Goal: Navigation & Orientation: Find specific page/section

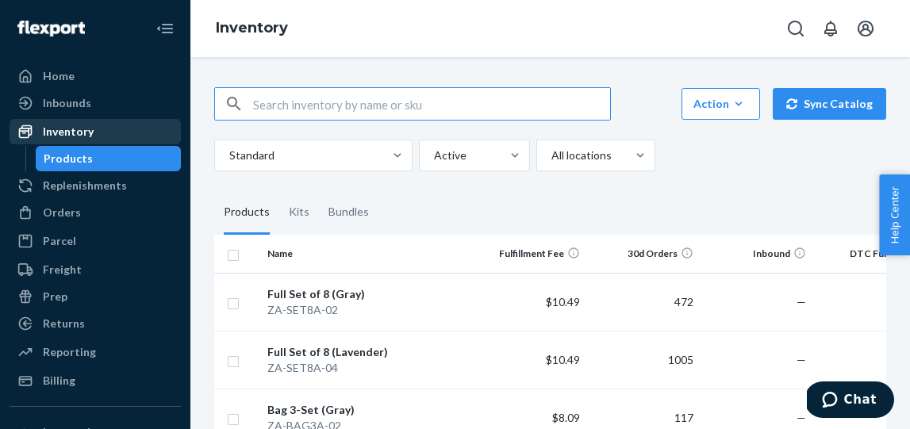
click at [86, 131] on div "Inventory" at bounding box center [68, 132] width 51 height 16
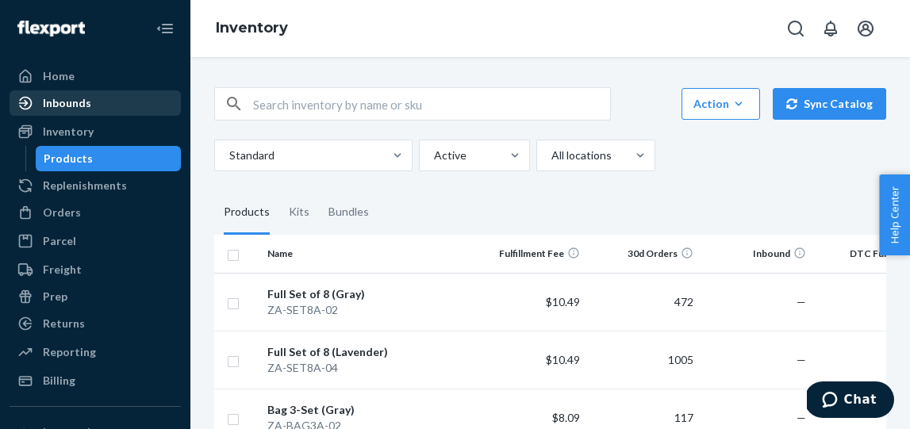
click at [82, 103] on div "Inbounds" at bounding box center [67, 103] width 48 height 16
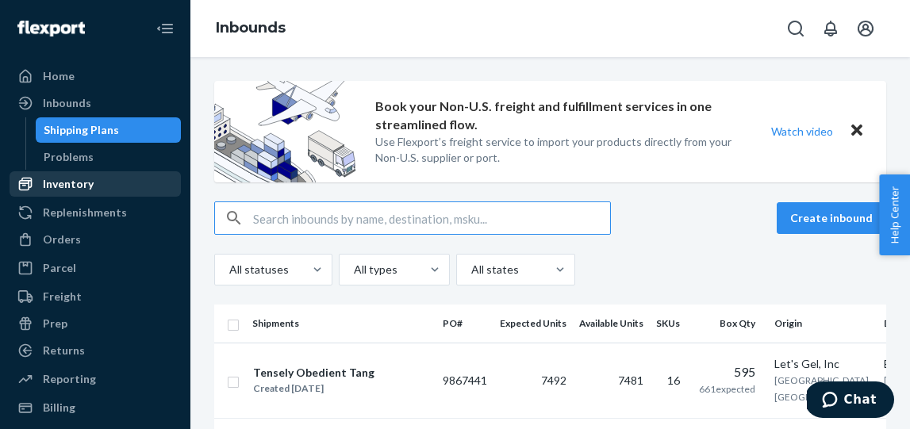
click at [56, 179] on div "Inventory" at bounding box center [68, 184] width 51 height 16
